Goal: Transaction & Acquisition: Purchase product/service

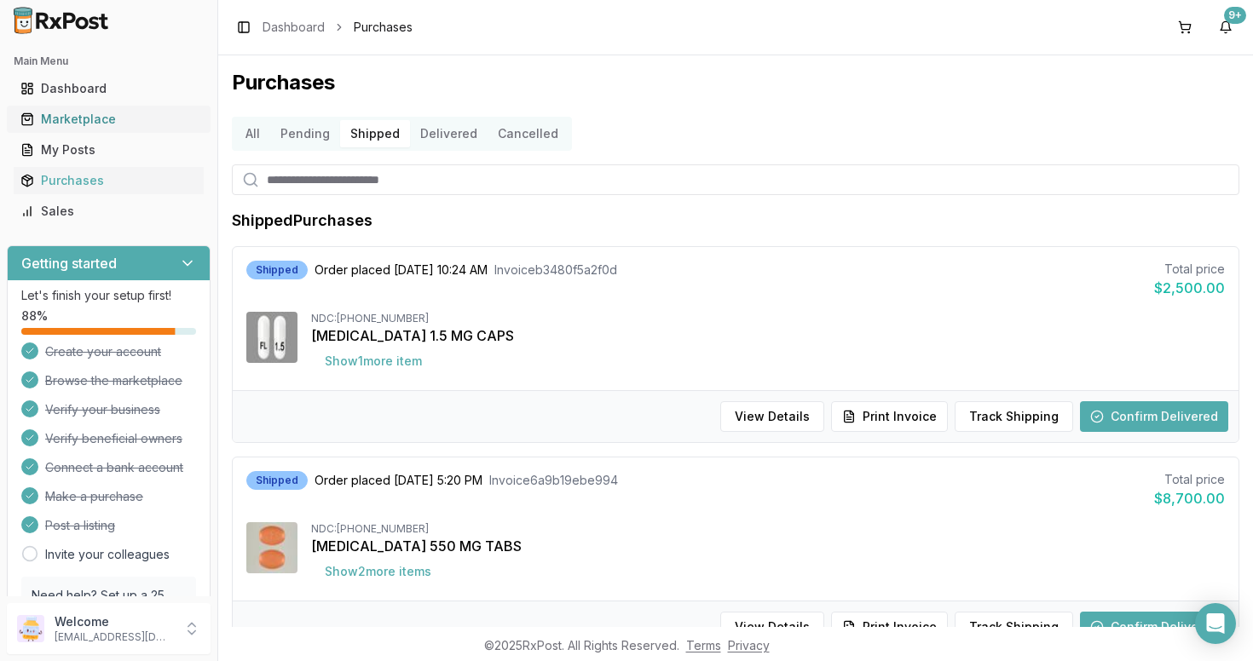
click at [87, 123] on div "Marketplace" at bounding box center [108, 119] width 176 height 17
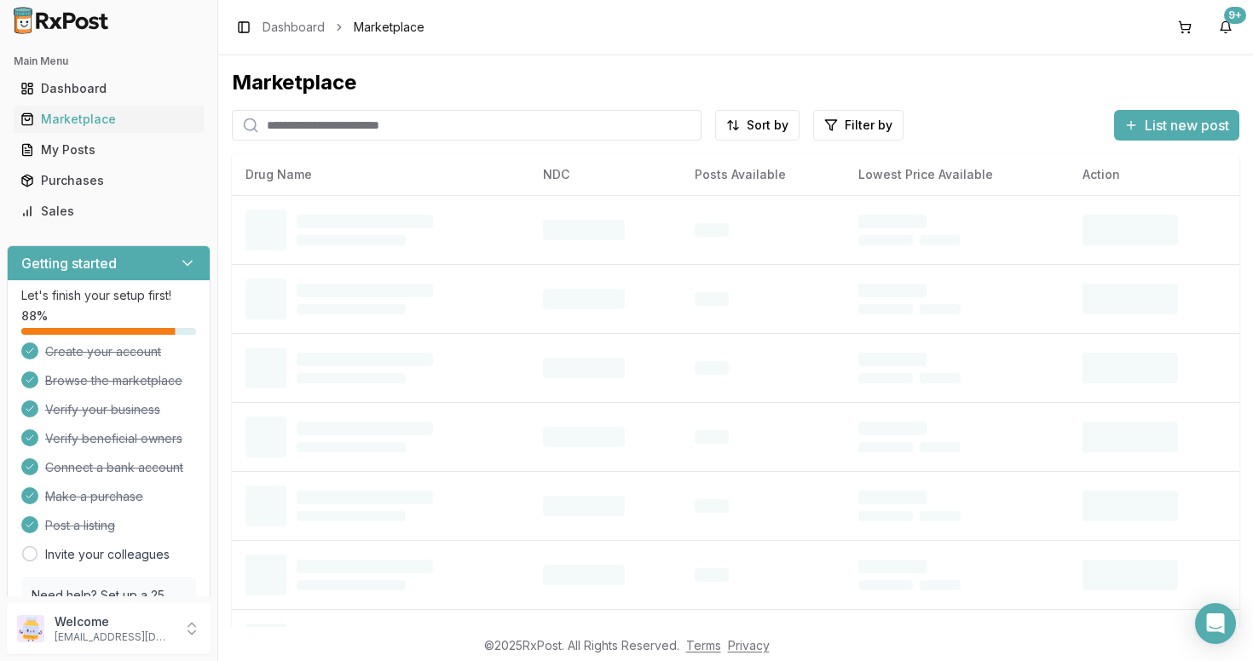
click at [396, 125] on input "search" at bounding box center [467, 125] width 470 height 31
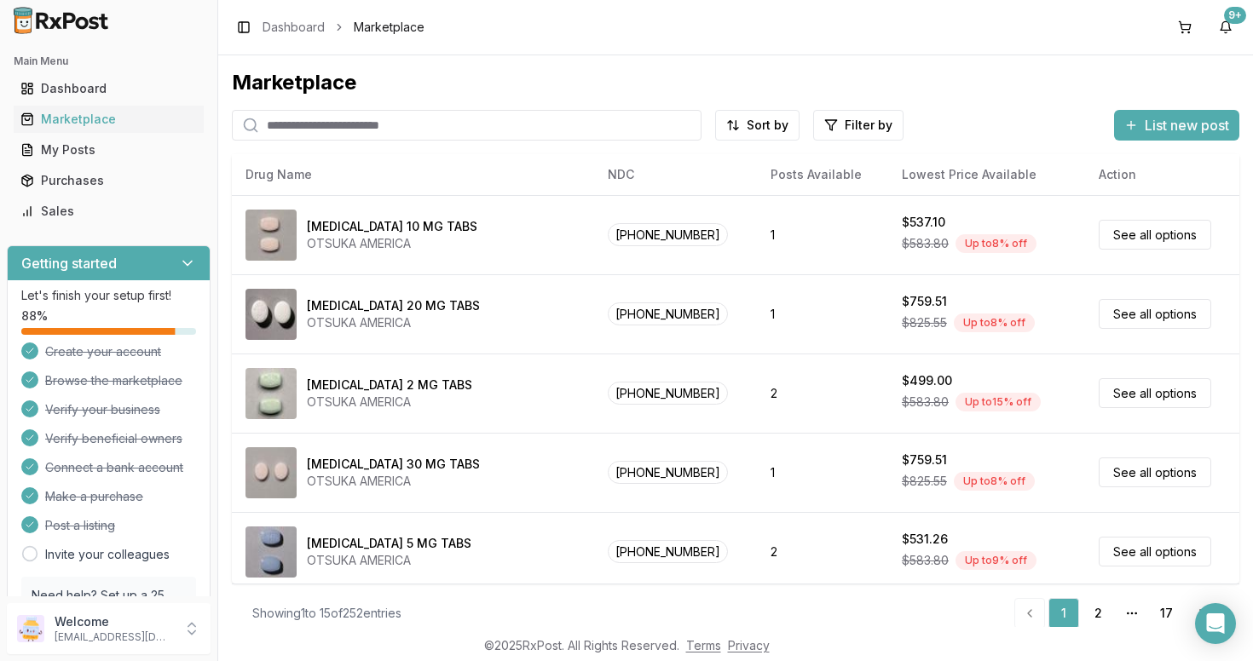
paste input "**********"
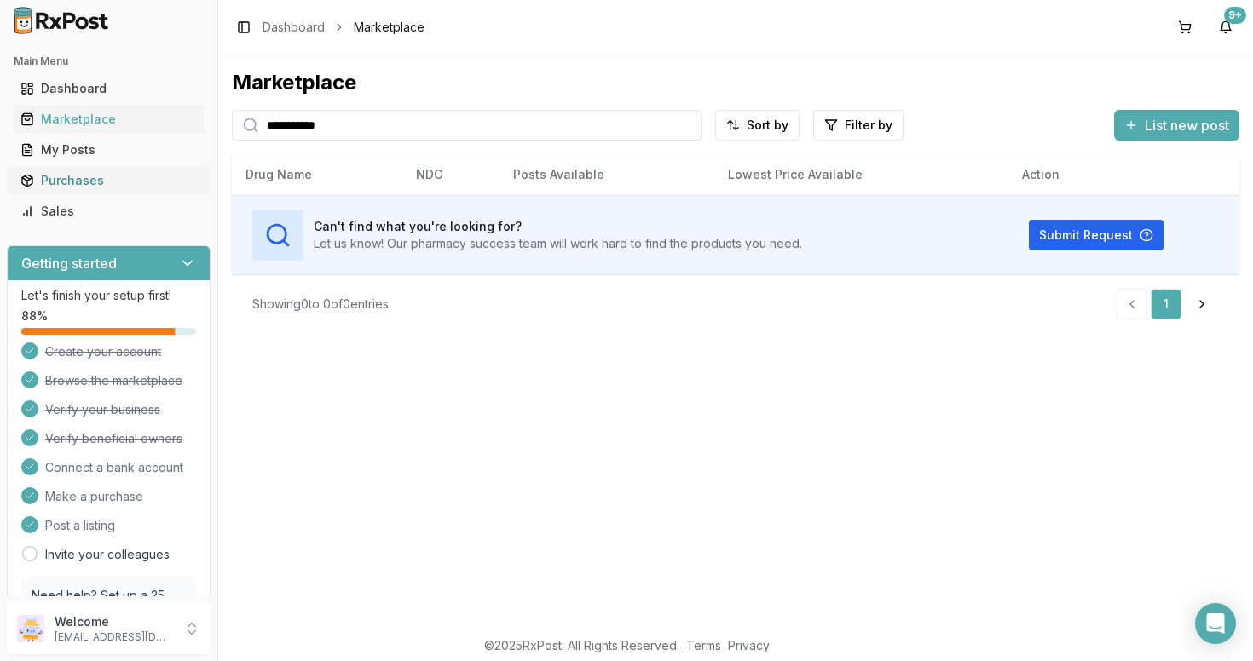
type input "**********"
click at [74, 183] on div "Purchases" at bounding box center [108, 180] width 176 height 17
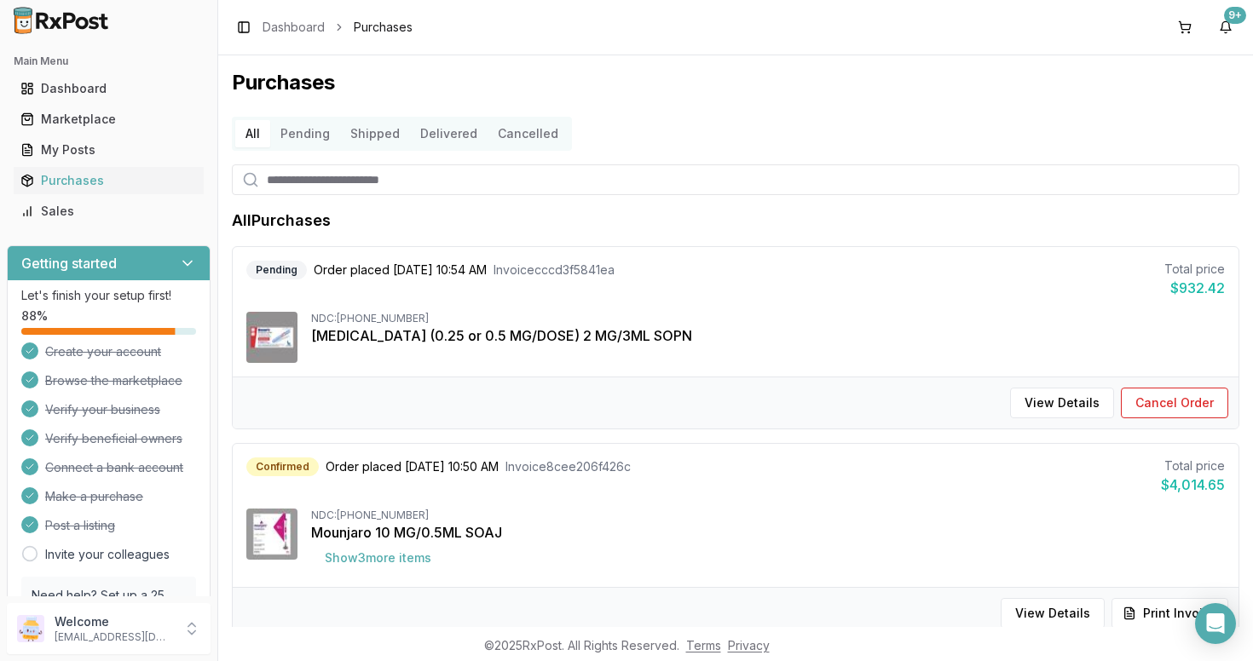
click at [378, 138] on button "Shipped" at bounding box center [375, 133] width 70 height 27
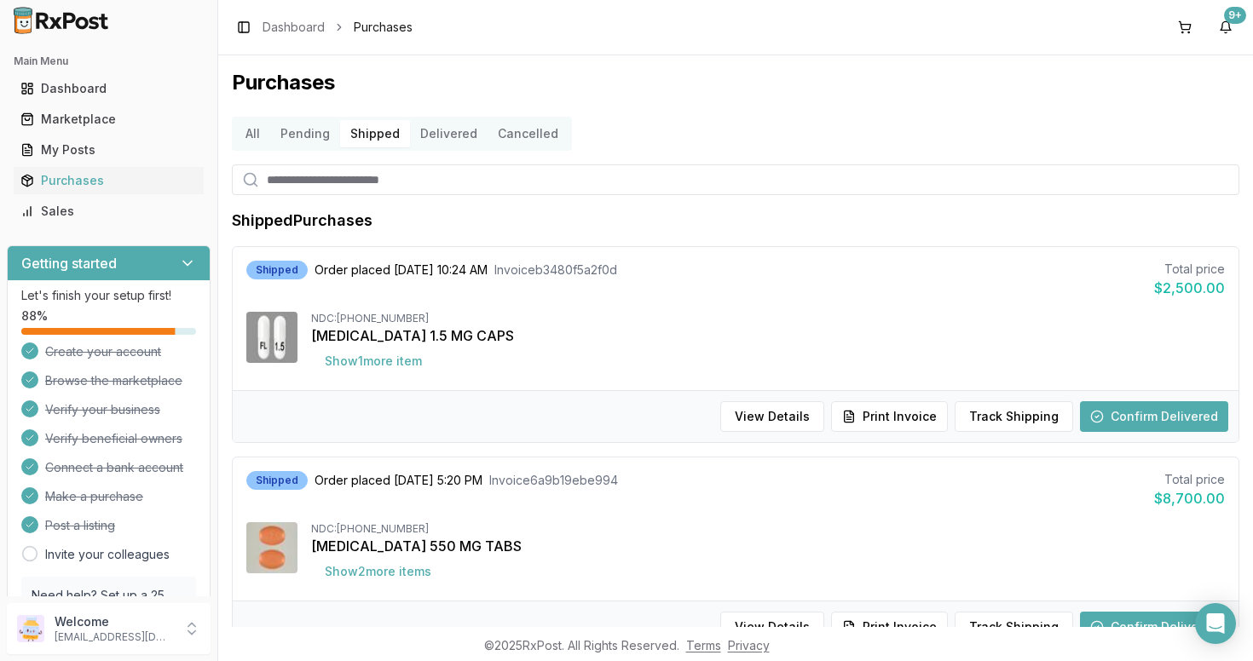
click at [451, 141] on button "Delivered" at bounding box center [449, 133] width 78 height 27
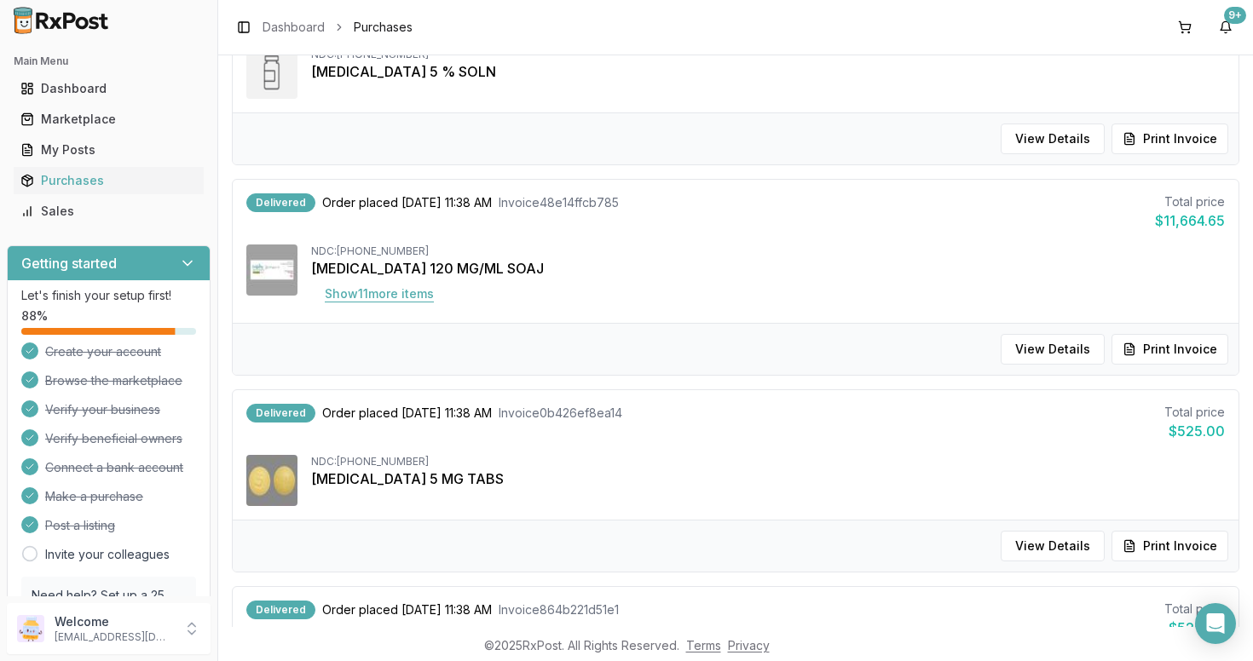
click at [407, 294] on button "Show 11 more item s" at bounding box center [379, 294] width 136 height 31
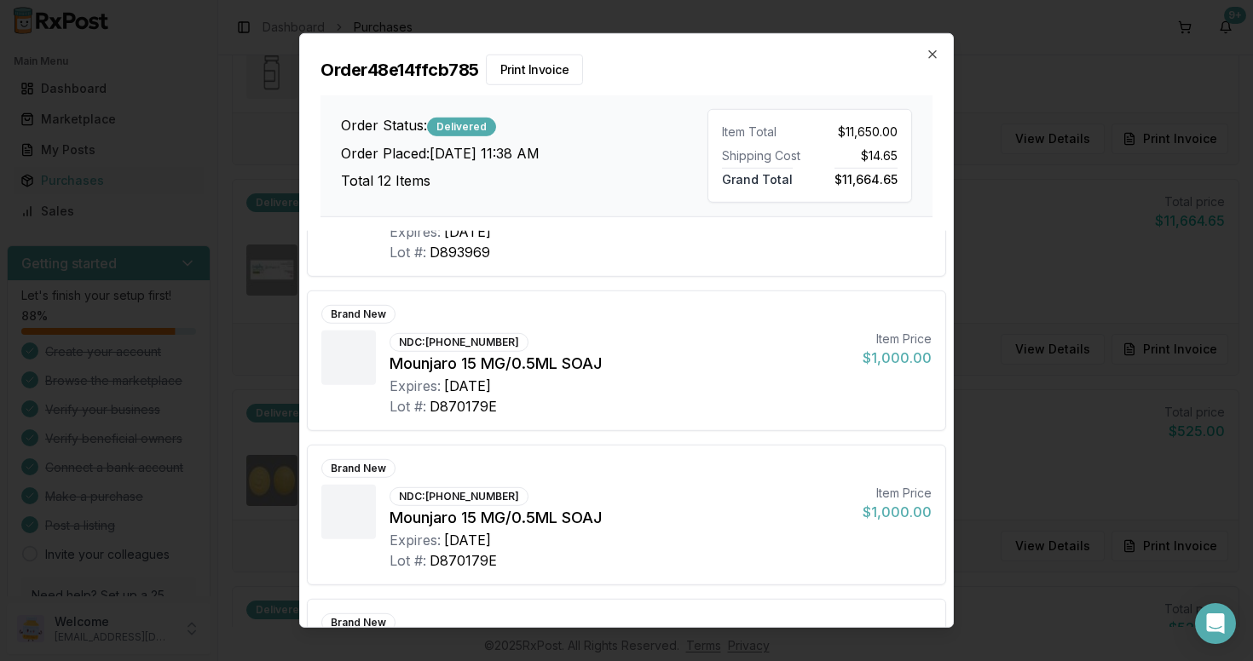
scroll to position [1447, 0]
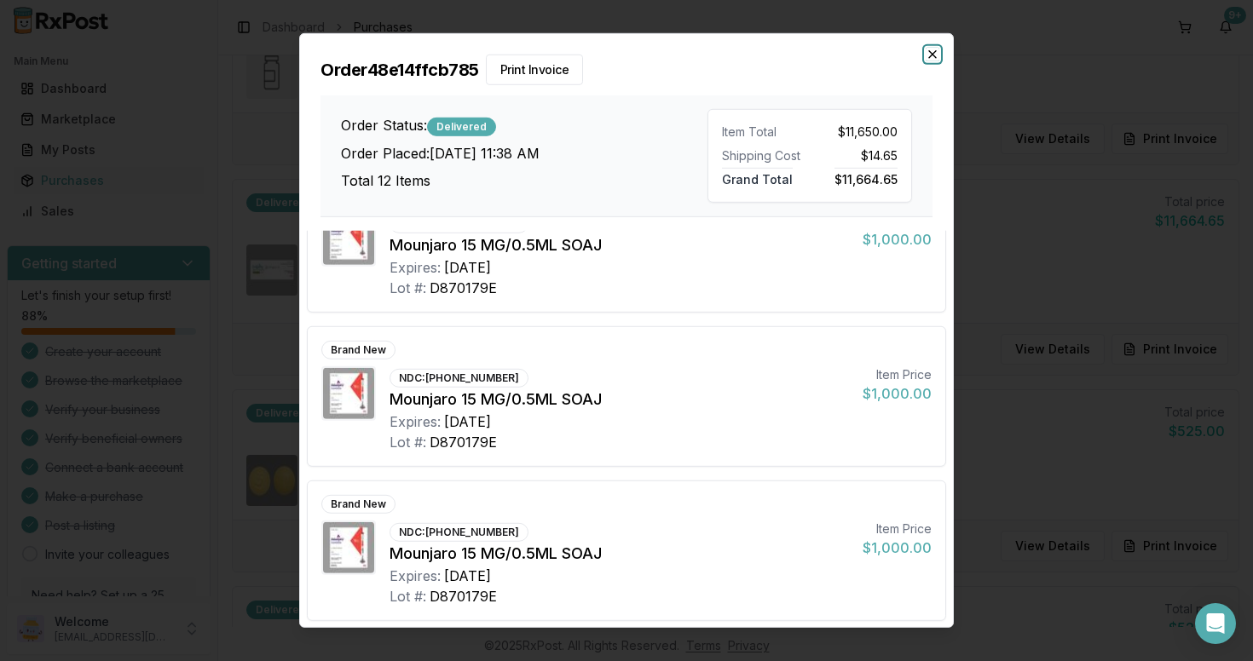
click at [930, 53] on icon "button" at bounding box center [932, 54] width 7 height 7
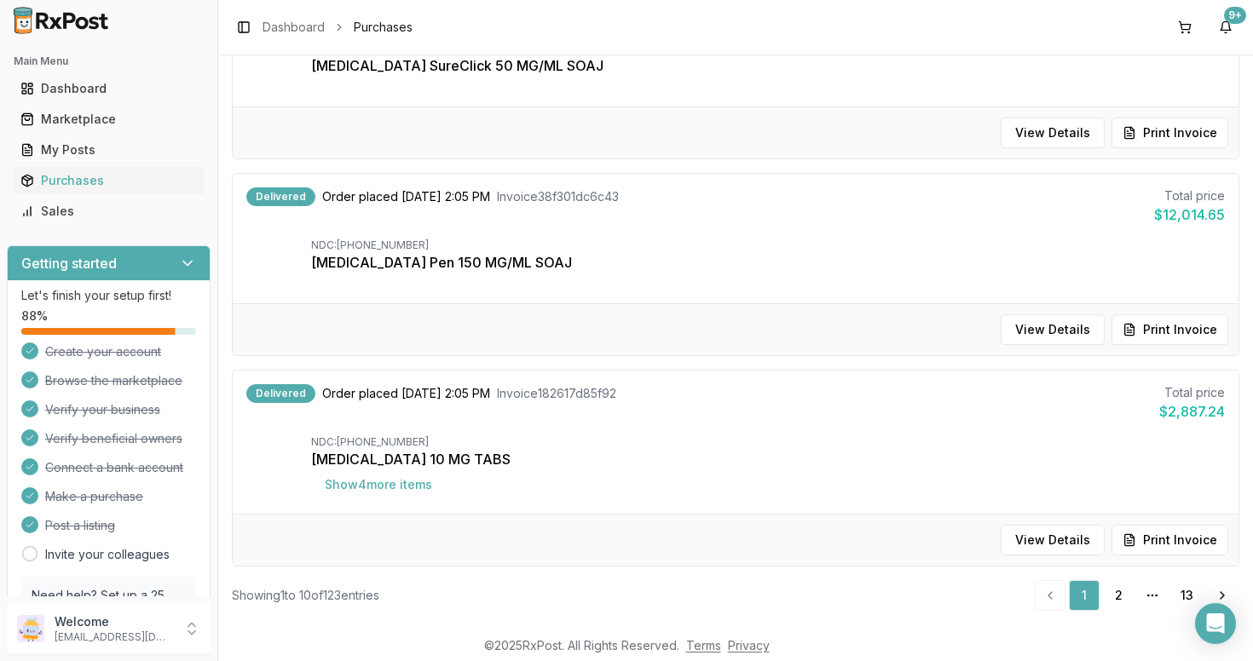
scroll to position [1688, 0]
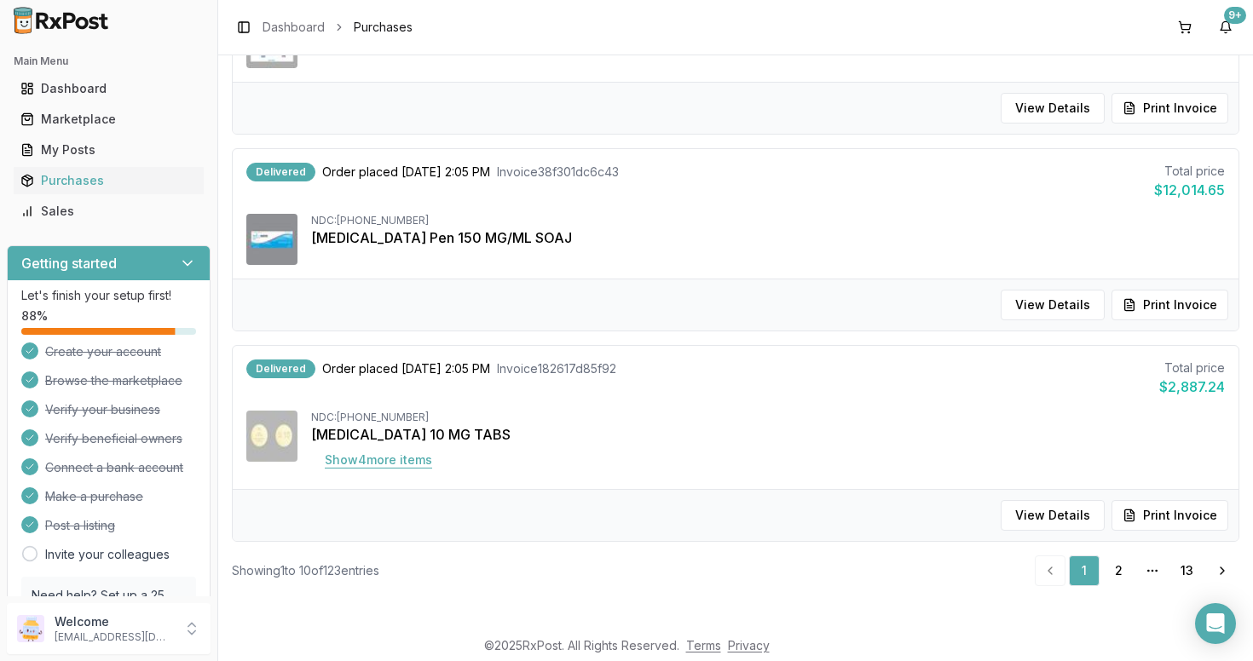
click at [411, 461] on button "Show 4 more item s" at bounding box center [378, 460] width 135 height 31
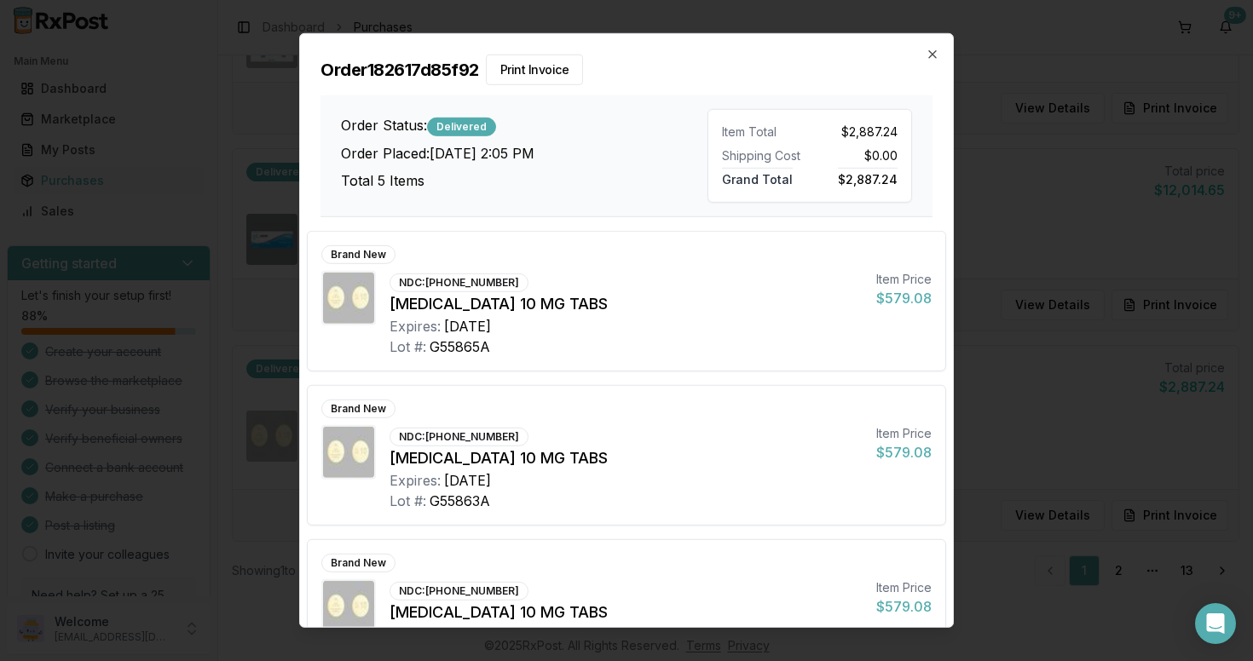
scroll to position [1, 0]
click at [933, 55] on icon "button" at bounding box center [932, 54] width 7 height 7
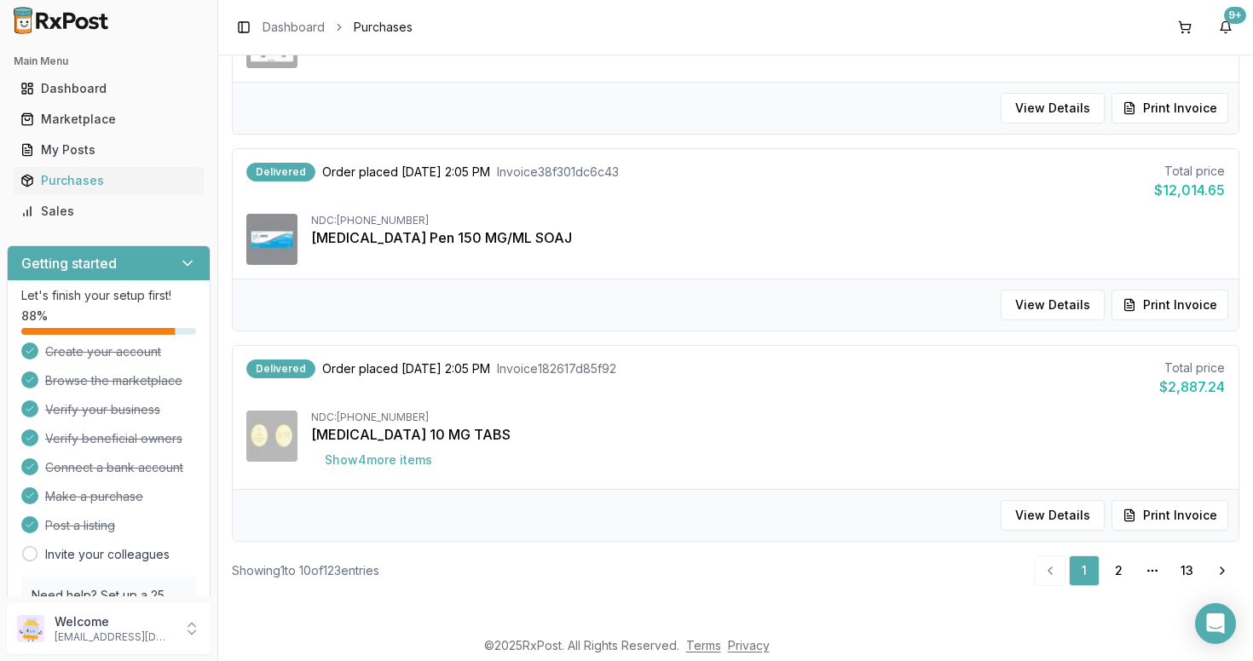
scroll to position [1682, 0]
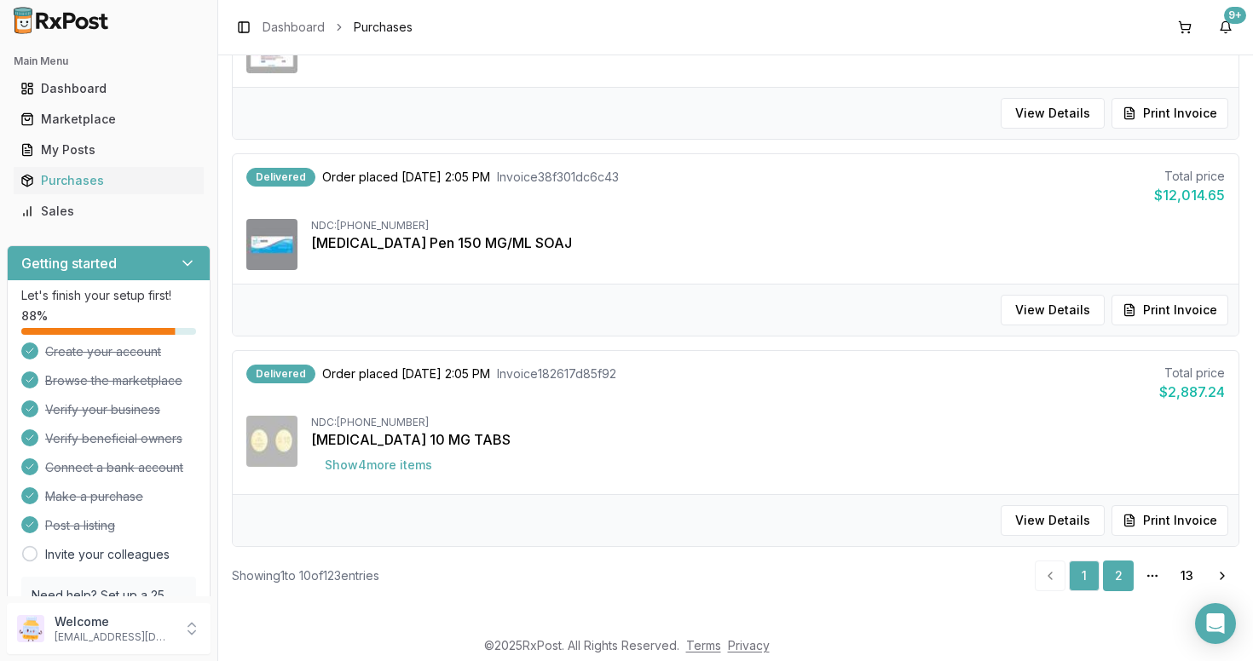
click at [1117, 583] on link "2" at bounding box center [1118, 576] width 31 height 31
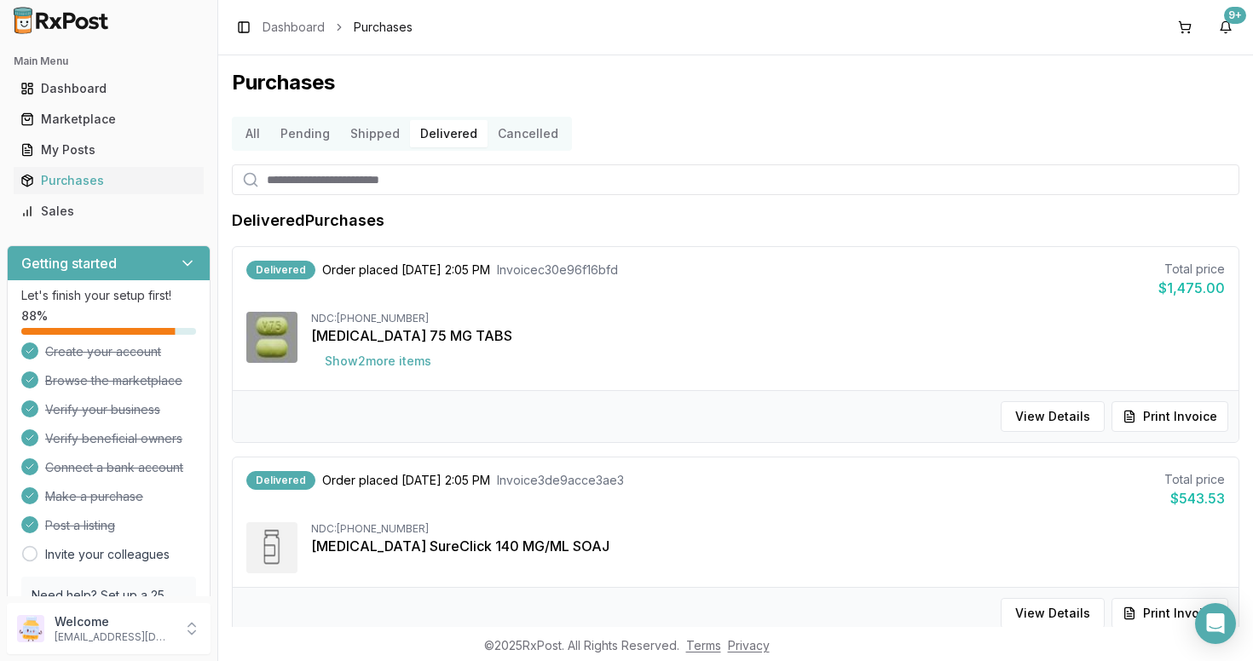
click at [508, 138] on button "Cancelled" at bounding box center [528, 133] width 81 height 27
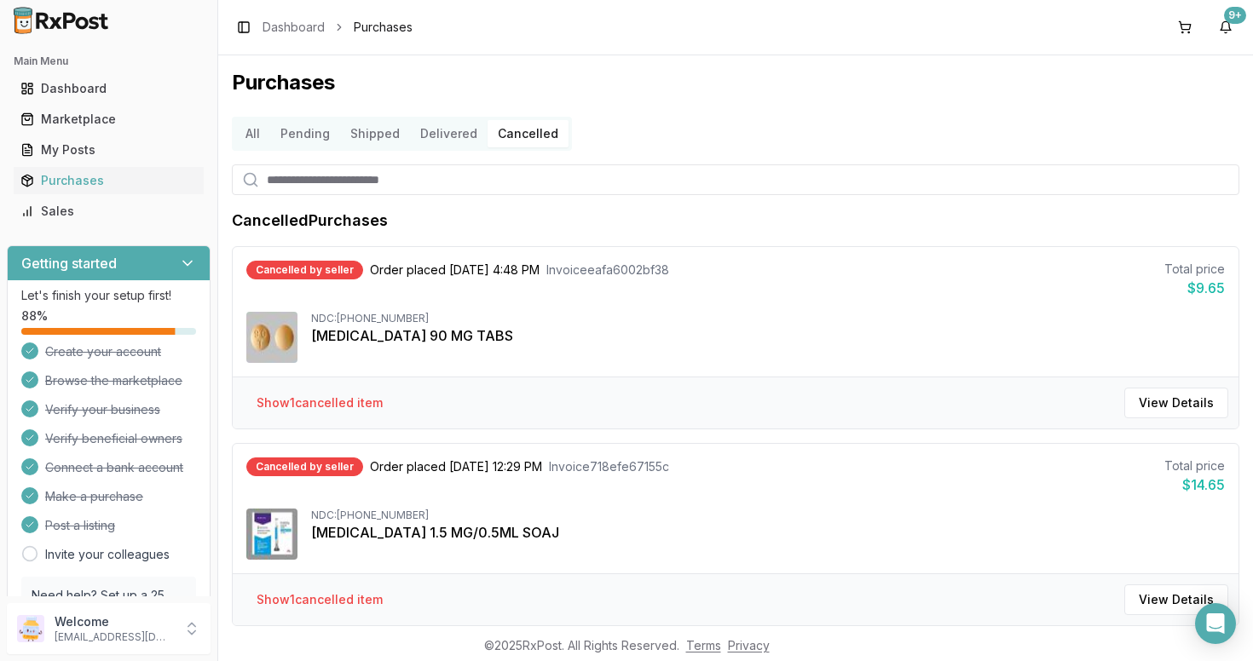
click at [305, 134] on button "Pending" at bounding box center [305, 133] width 70 height 27
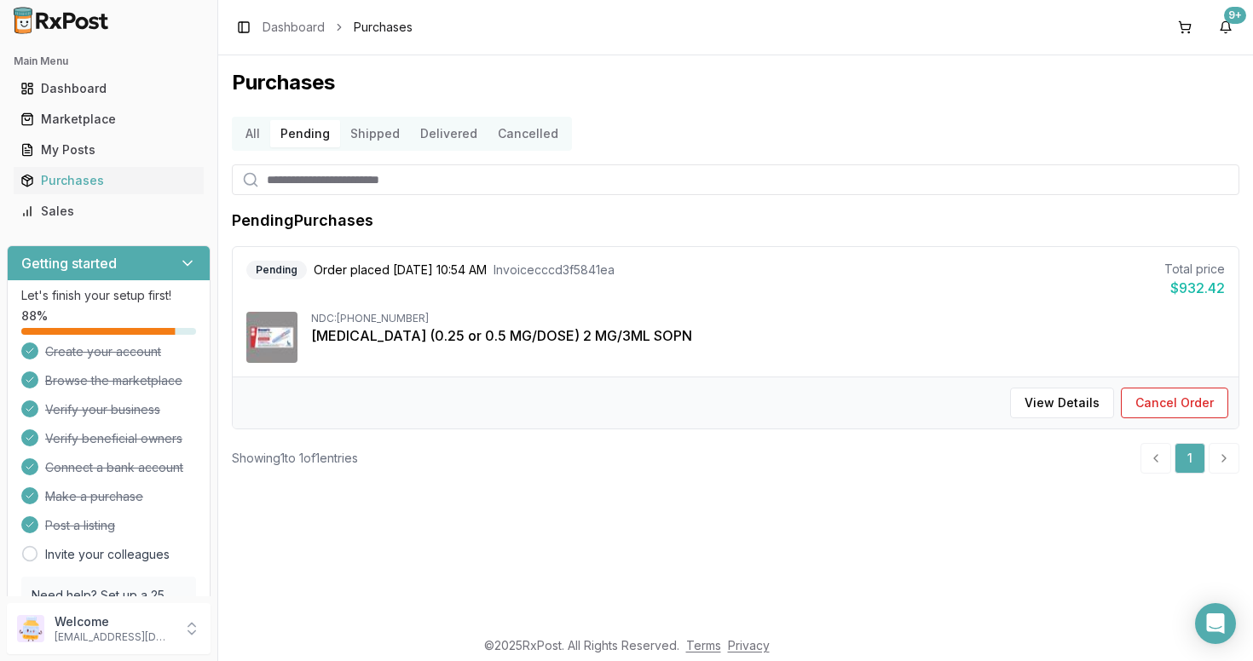
click at [367, 138] on button "Shipped" at bounding box center [375, 133] width 70 height 27
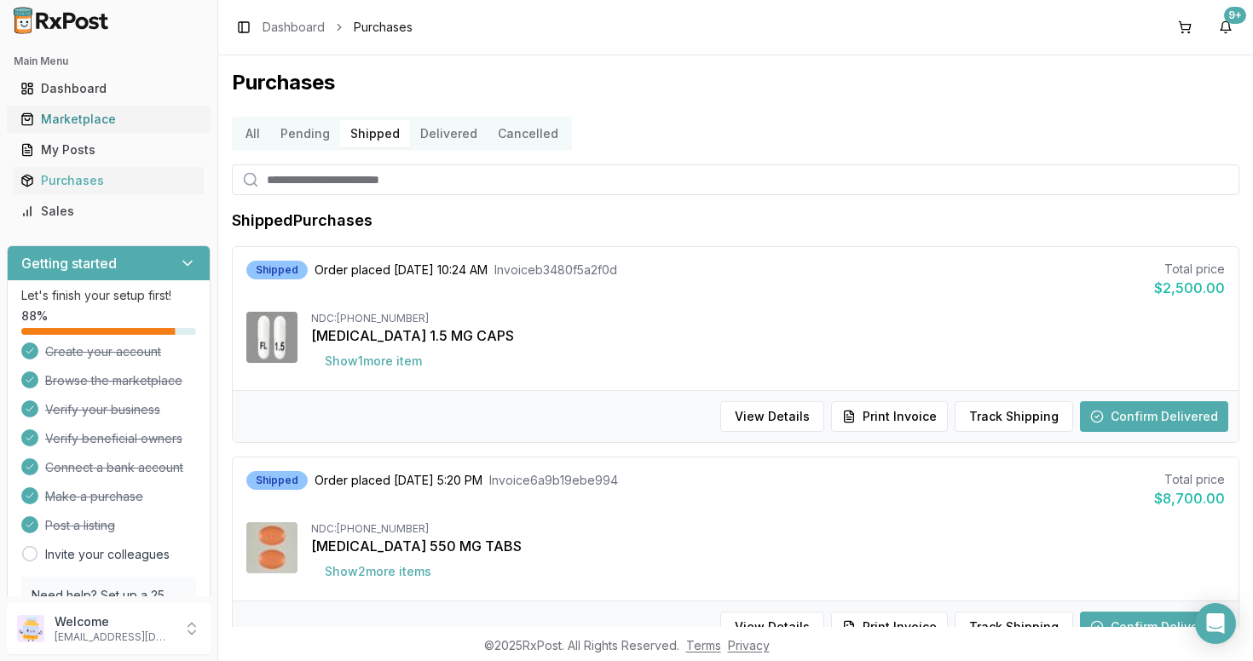
click at [78, 120] on div "Marketplace" at bounding box center [108, 119] width 176 height 17
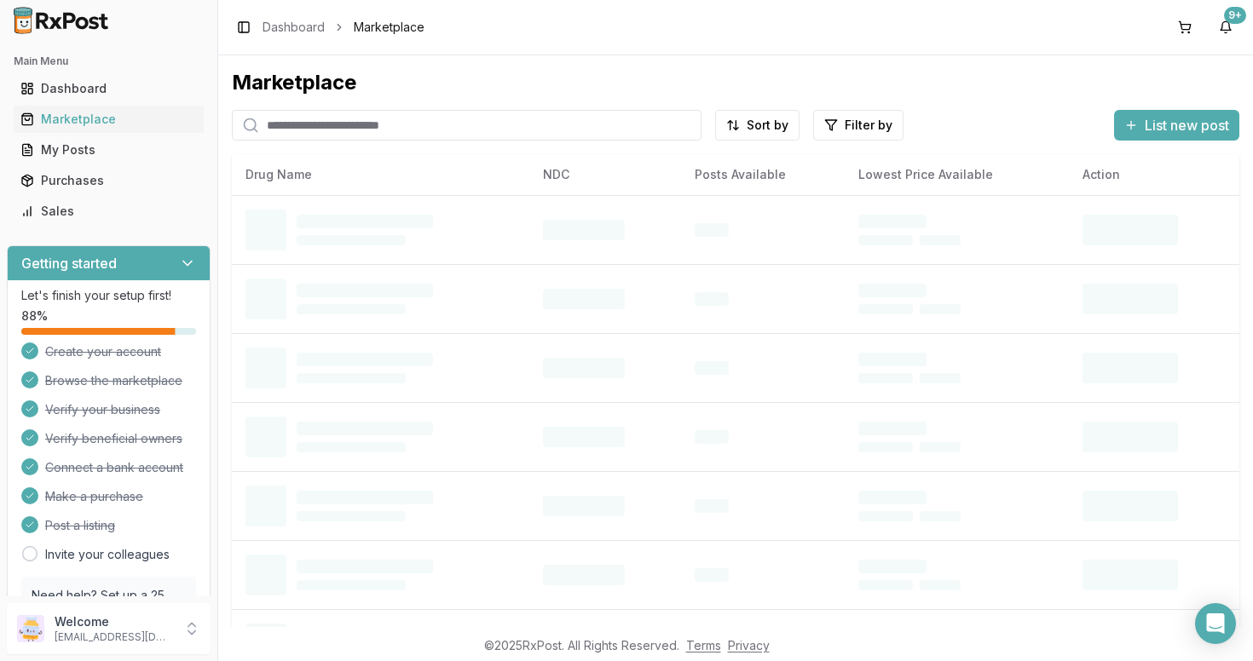
click at [396, 126] on input "search" at bounding box center [467, 125] width 470 height 31
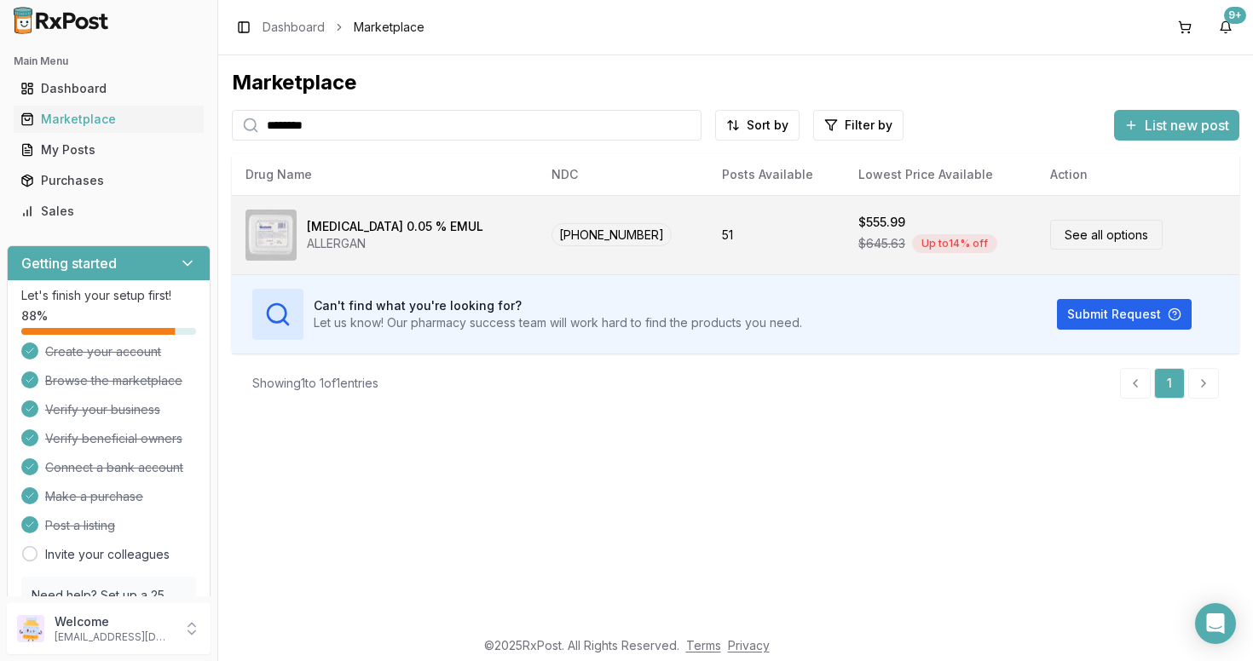
type input "********"
click at [465, 228] on div "[MEDICAL_DATA] 0.05 % EMUL ALLERGAN" at bounding box center [384, 235] width 279 height 51
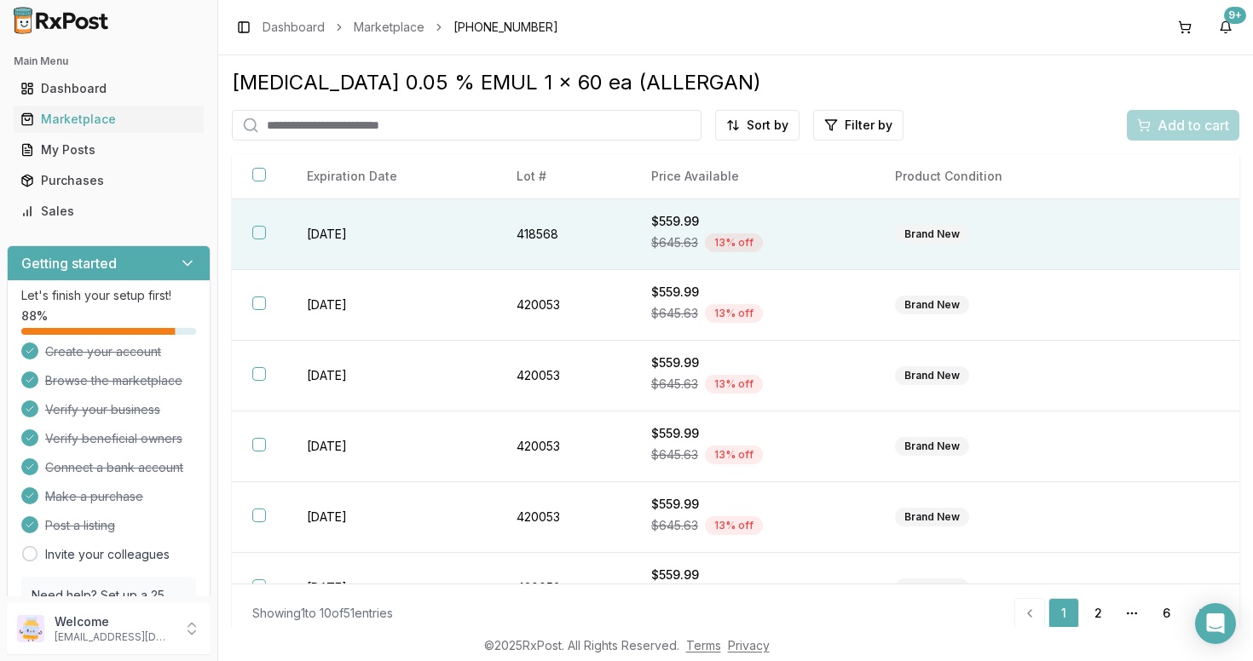
click at [574, 247] on td "418568" at bounding box center [563, 234] width 135 height 71
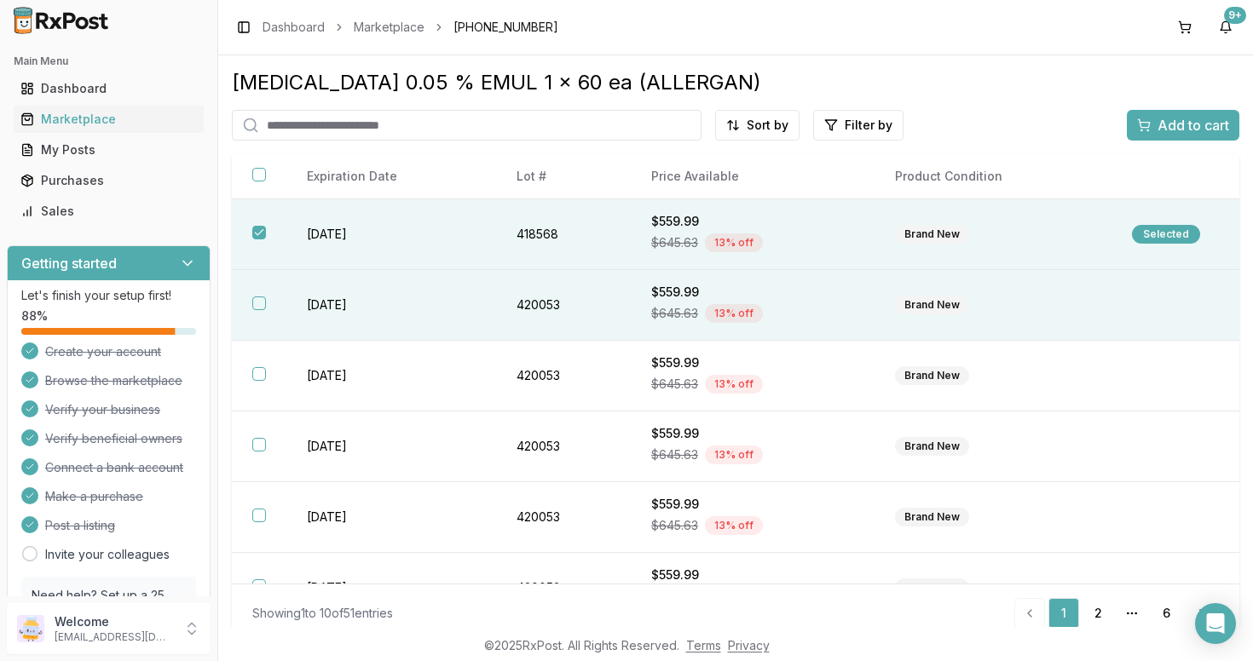
click at [260, 305] on button "button" at bounding box center [259, 304] width 14 height 14
click at [1197, 128] on span "Add to cart" at bounding box center [1193, 125] width 72 height 20
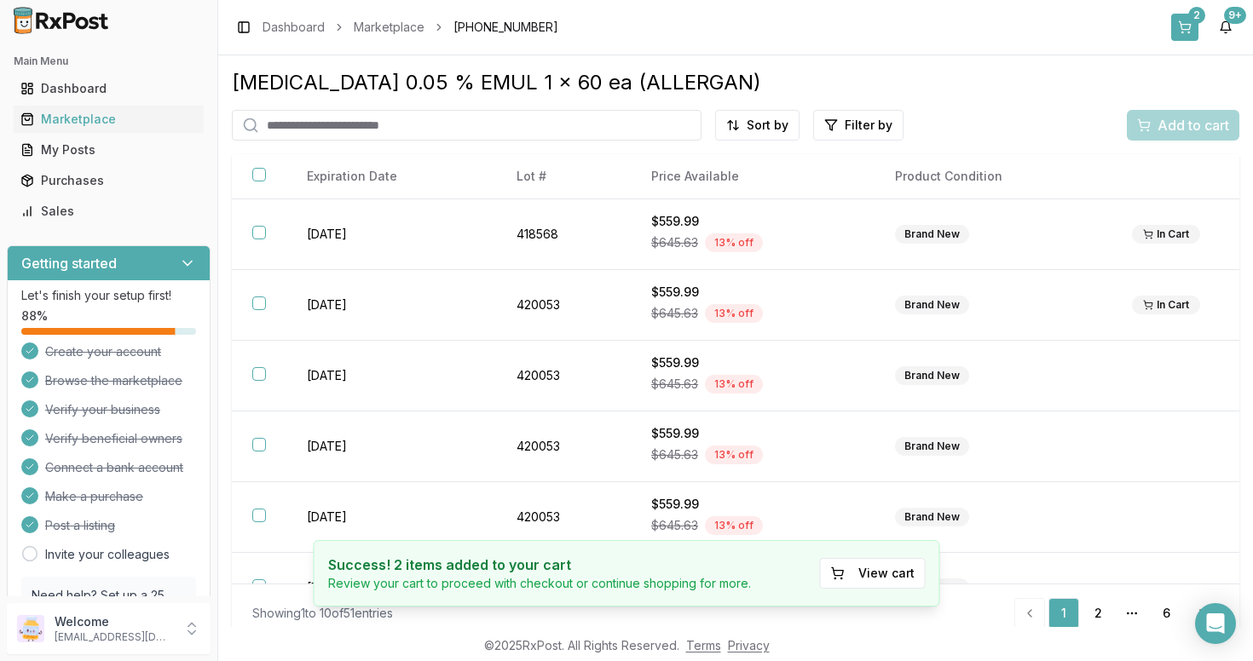
click at [1187, 27] on button "2" at bounding box center [1184, 27] width 27 height 27
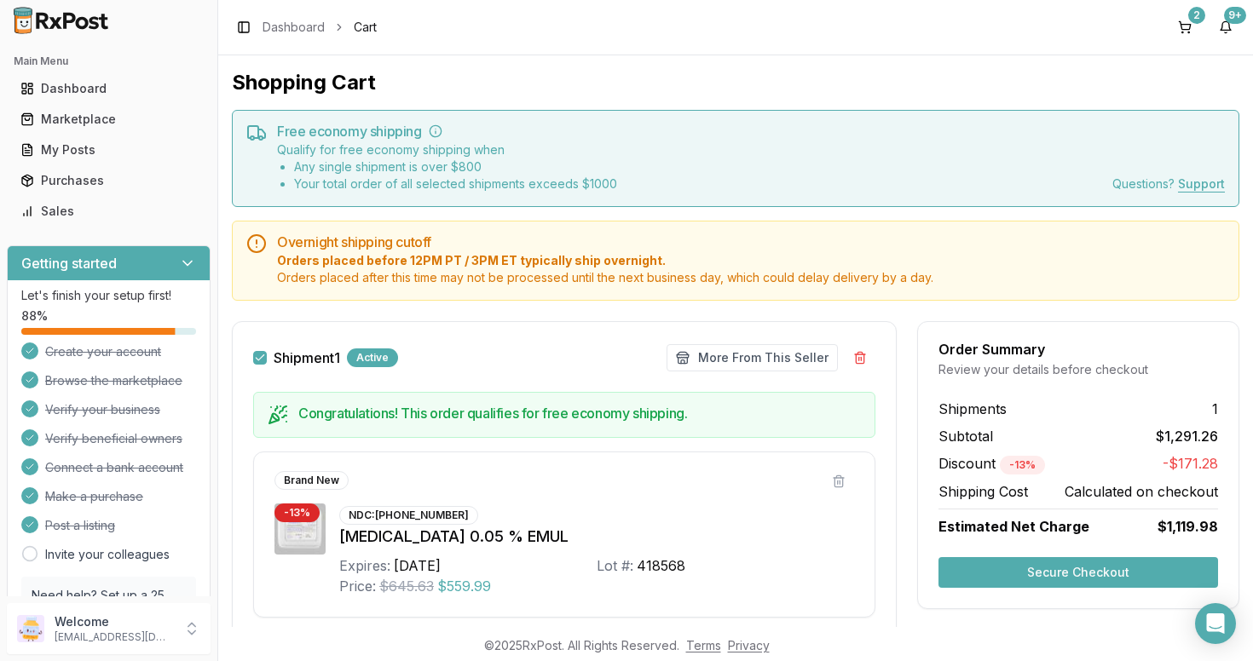
click at [938, 367] on div "Review your details before checkout" at bounding box center [1078, 369] width 280 height 17
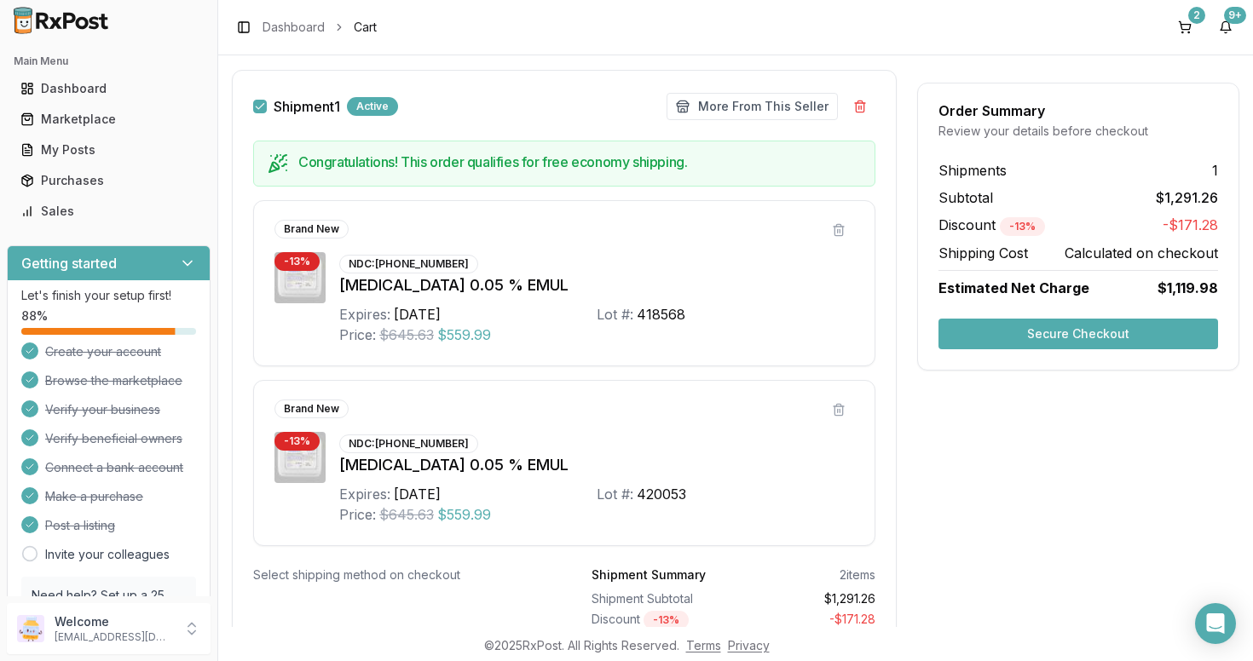
scroll to position [258, 0]
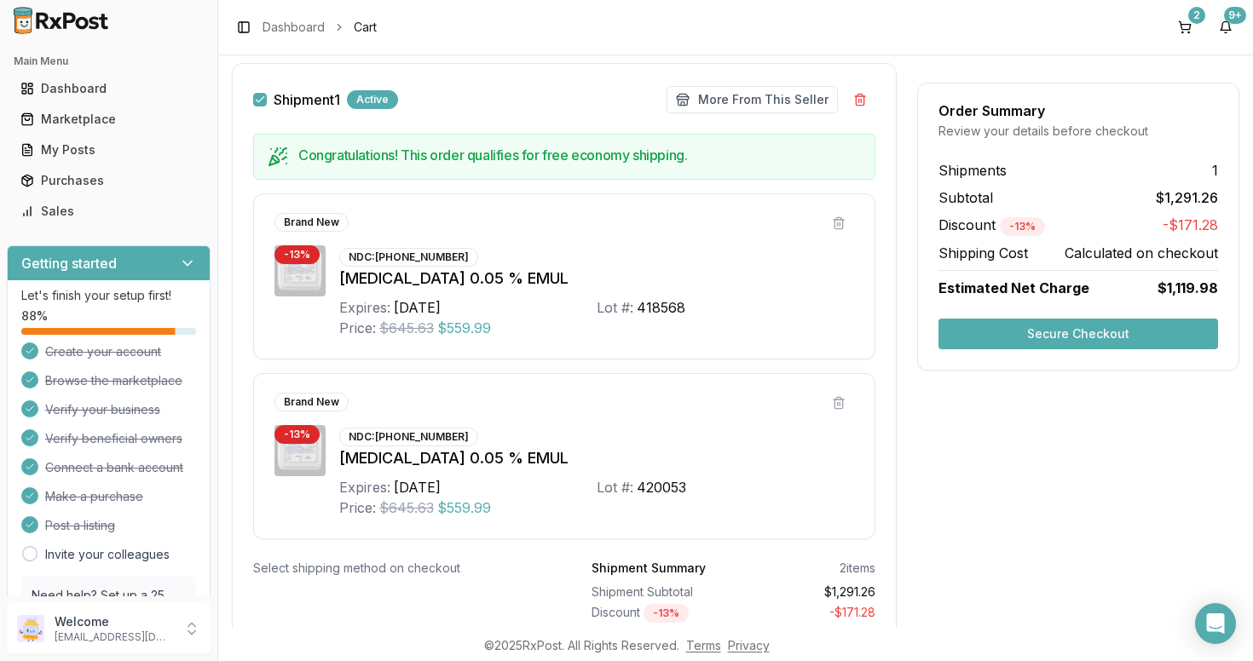
click at [1088, 335] on button "Secure Checkout" at bounding box center [1078, 334] width 280 height 31
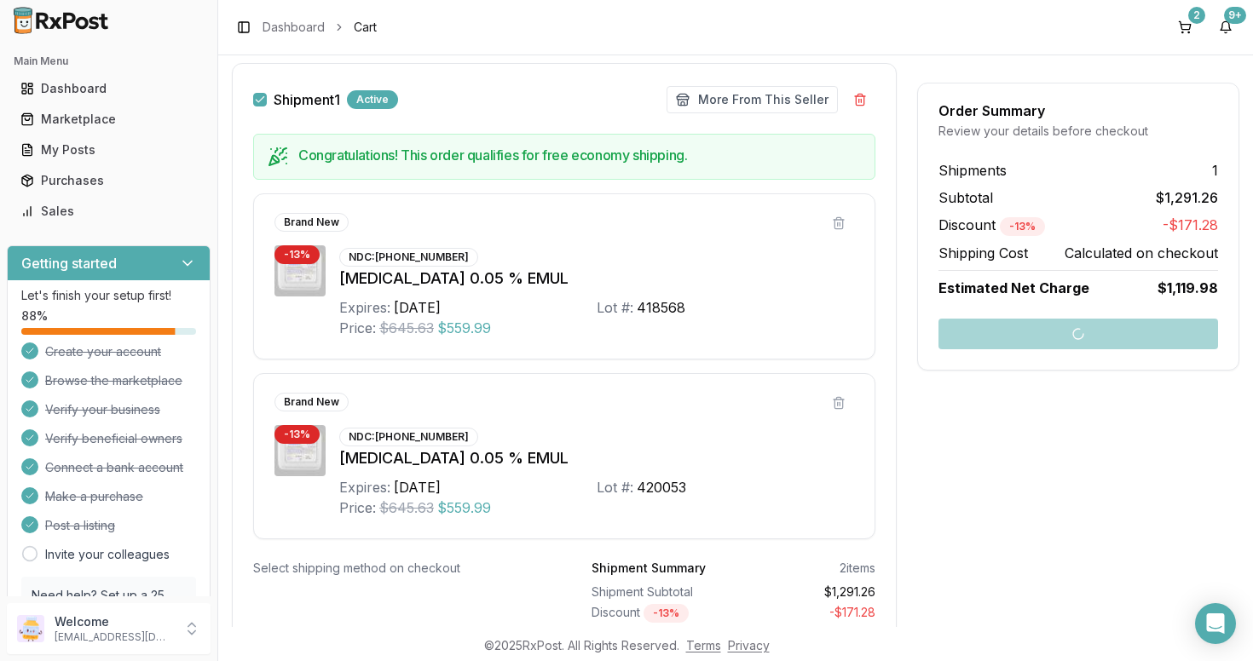
scroll to position [14, 0]
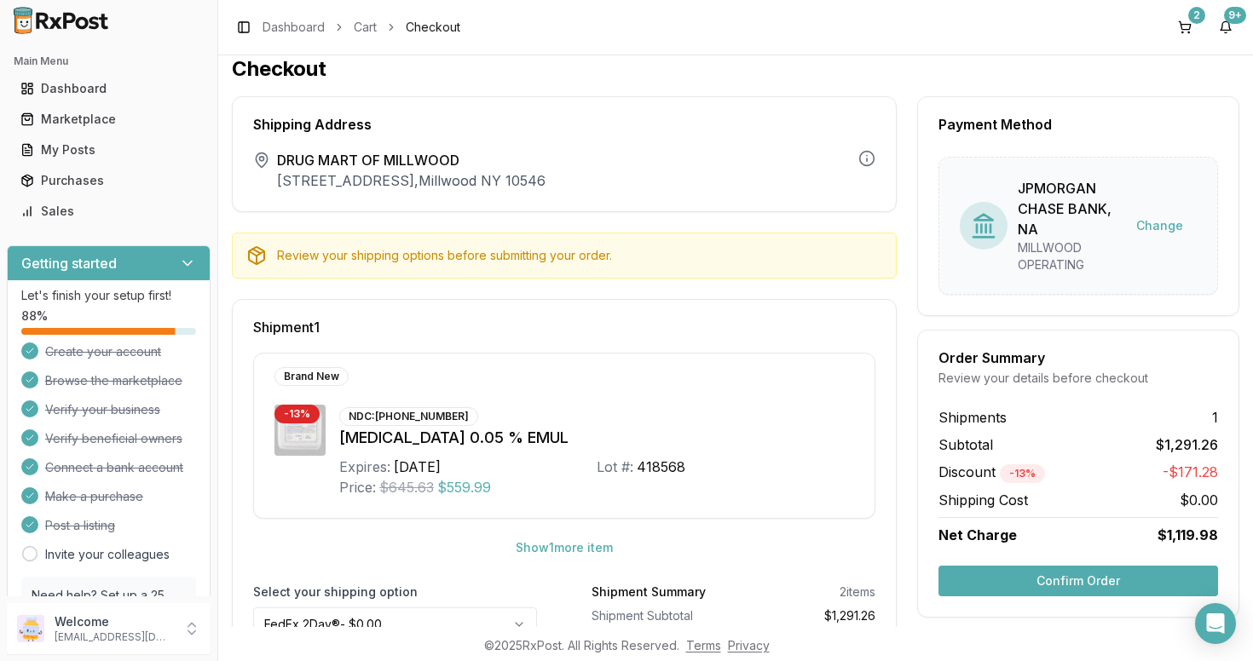
click at [1037, 583] on button "Confirm Order" at bounding box center [1078, 581] width 280 height 31
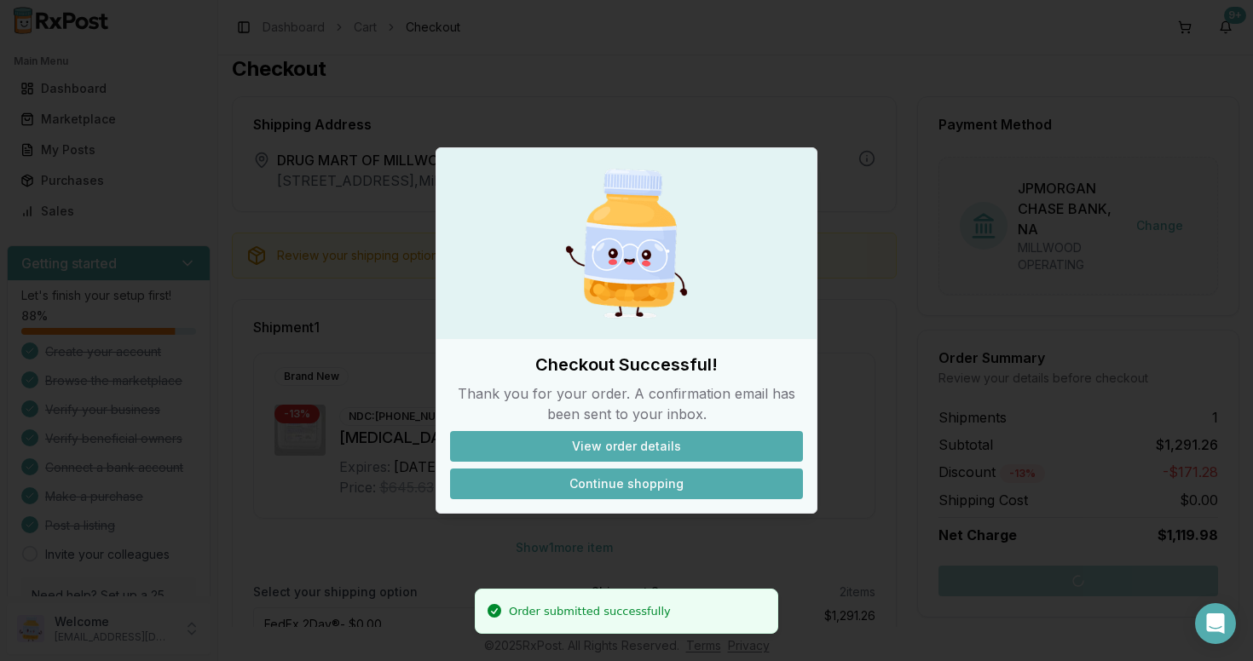
click at [637, 484] on button "Continue shopping" at bounding box center [626, 484] width 353 height 31
